Goal: Navigation & Orientation: Find specific page/section

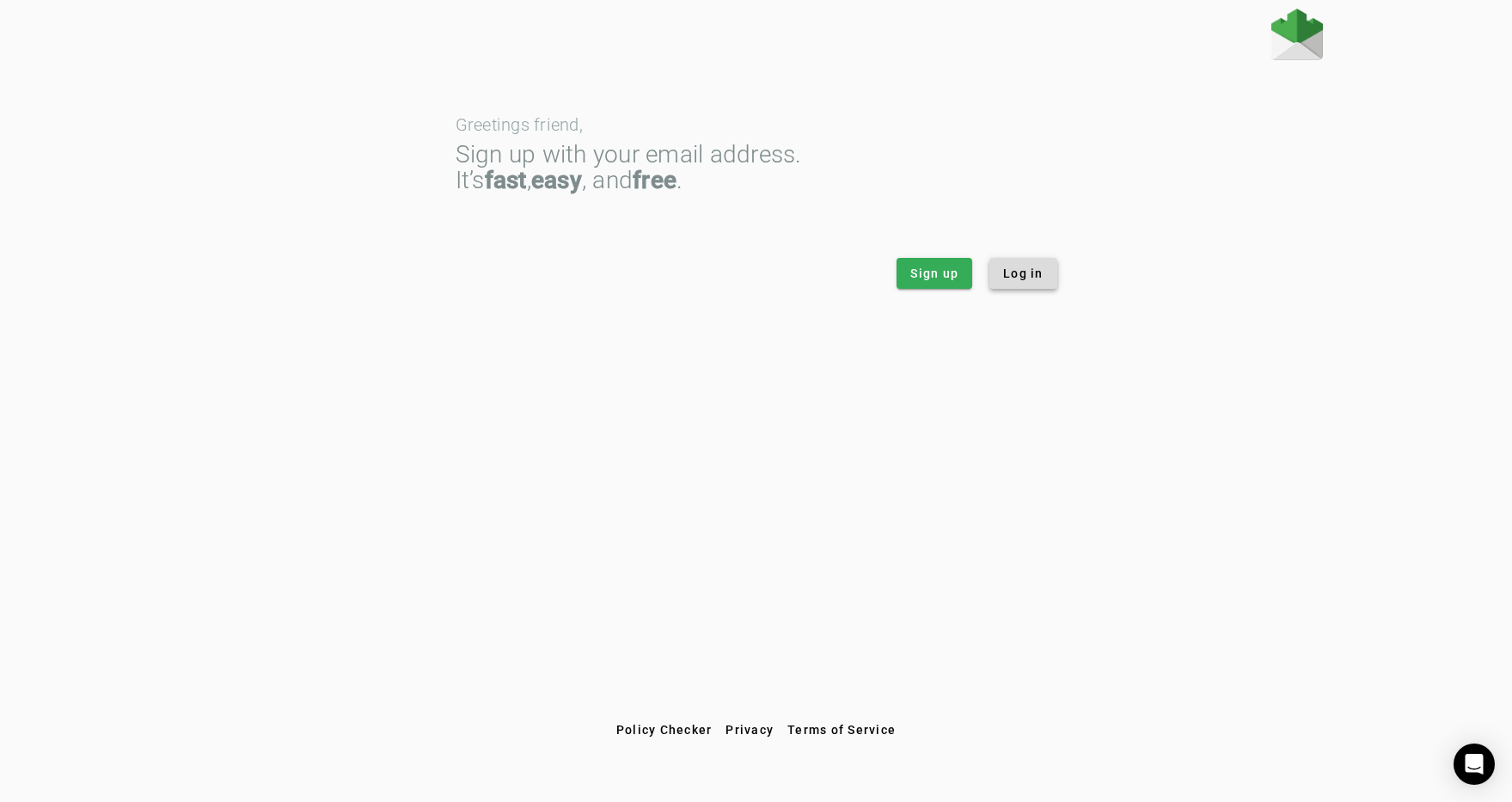
click at [1023, 275] on span "Log in" at bounding box center [1023, 274] width 40 height 17
